Goal: Navigation & Orientation: Go to known website

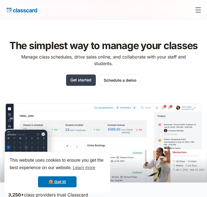
click at [195, 7] on div "menu" at bounding box center [198, 9] width 13 height 13
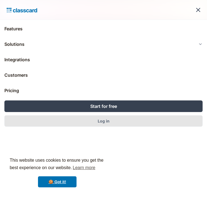
click at [137, 117] on link "Log in" at bounding box center [103, 120] width 198 height 11
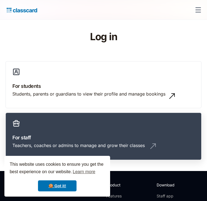
click at [158, 142] on img at bounding box center [153, 146] width 9 height 9
